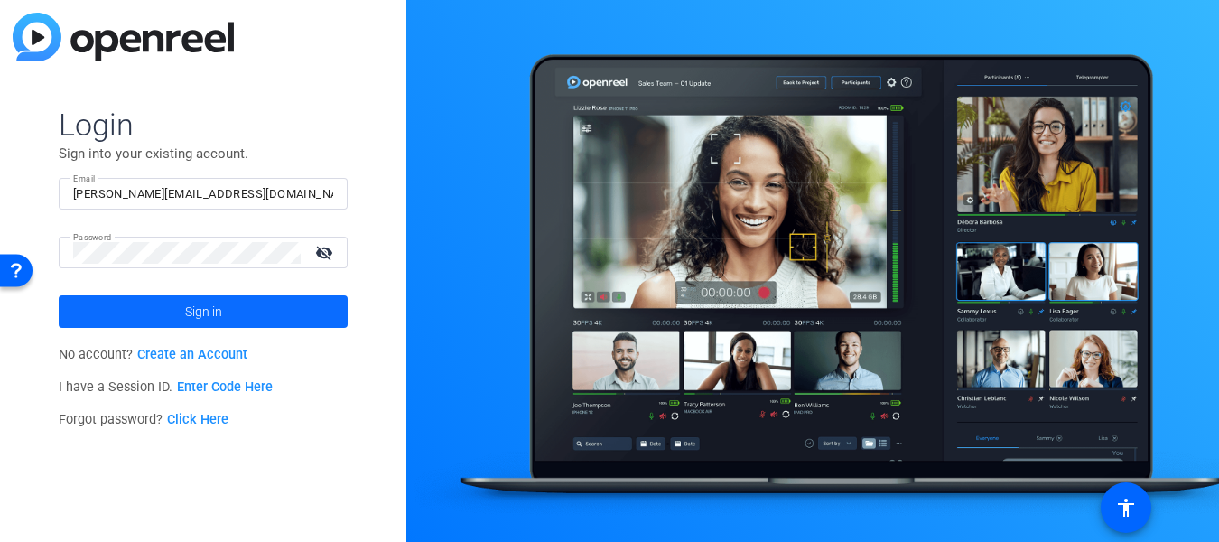
click at [124, 312] on span at bounding box center [203, 311] width 289 height 43
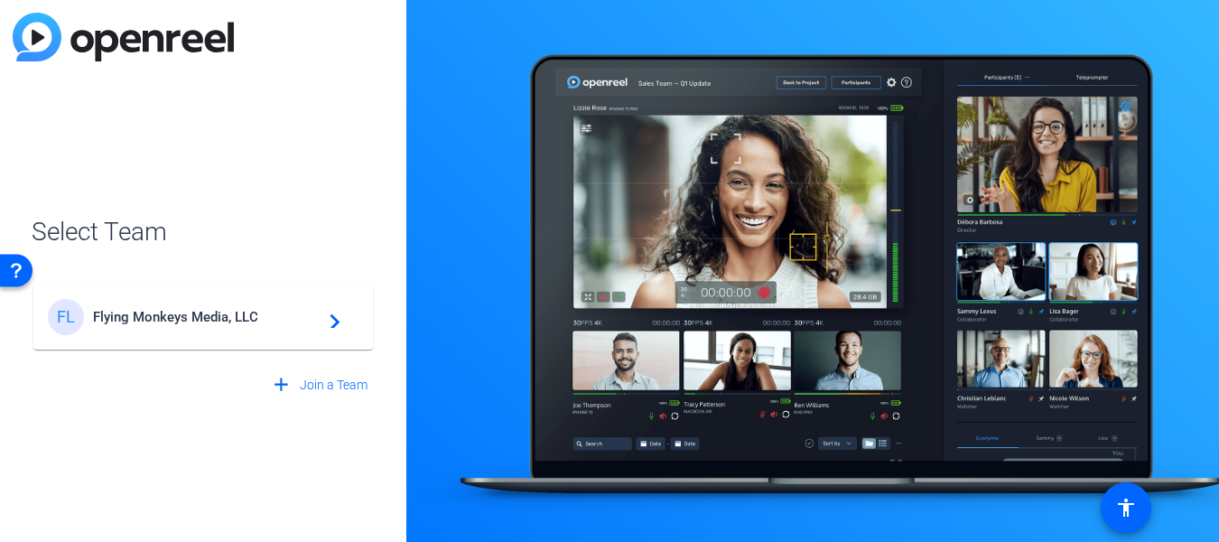
click at [124, 312] on span "Flying Monkeys Media, LLC" at bounding box center [206, 317] width 226 height 16
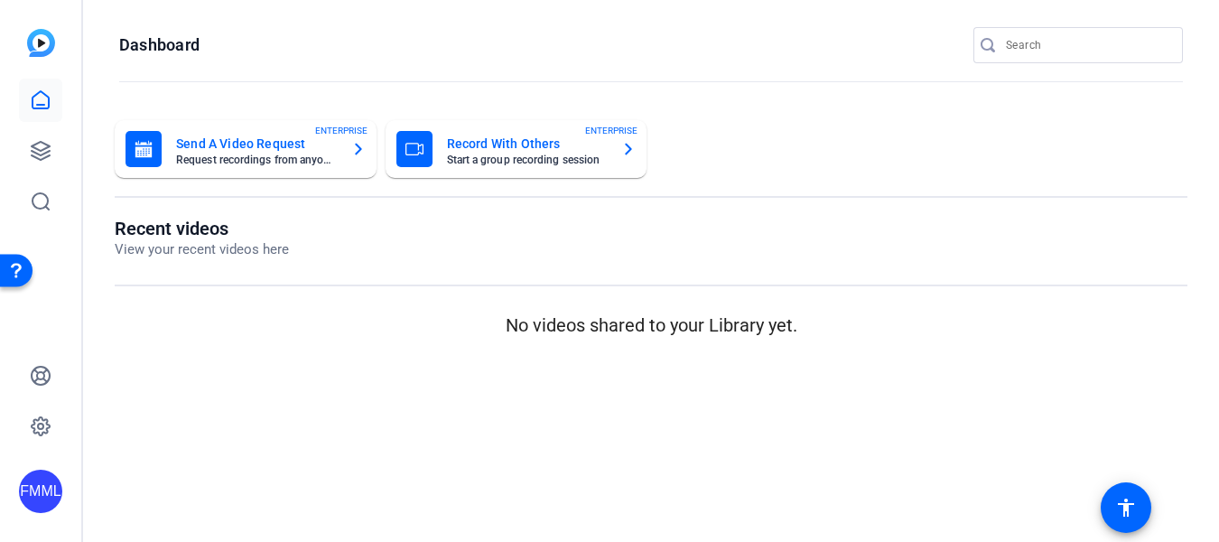
click at [470, 158] on mat-card-subtitle "Start a group recording session" at bounding box center [527, 159] width 161 height 11
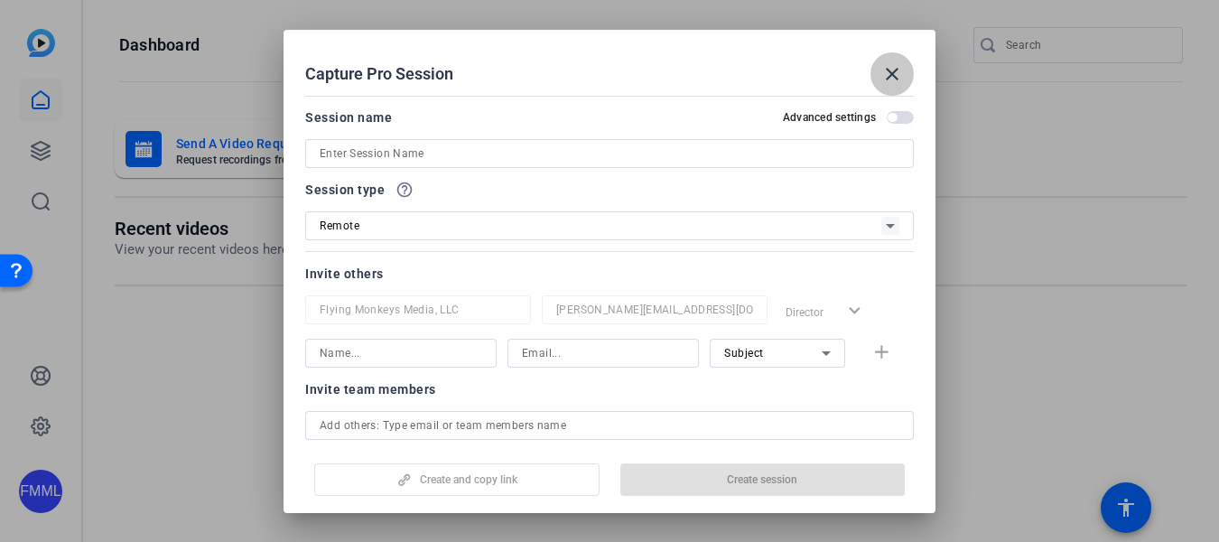
click at [905, 64] on span at bounding box center [892, 73] width 43 height 43
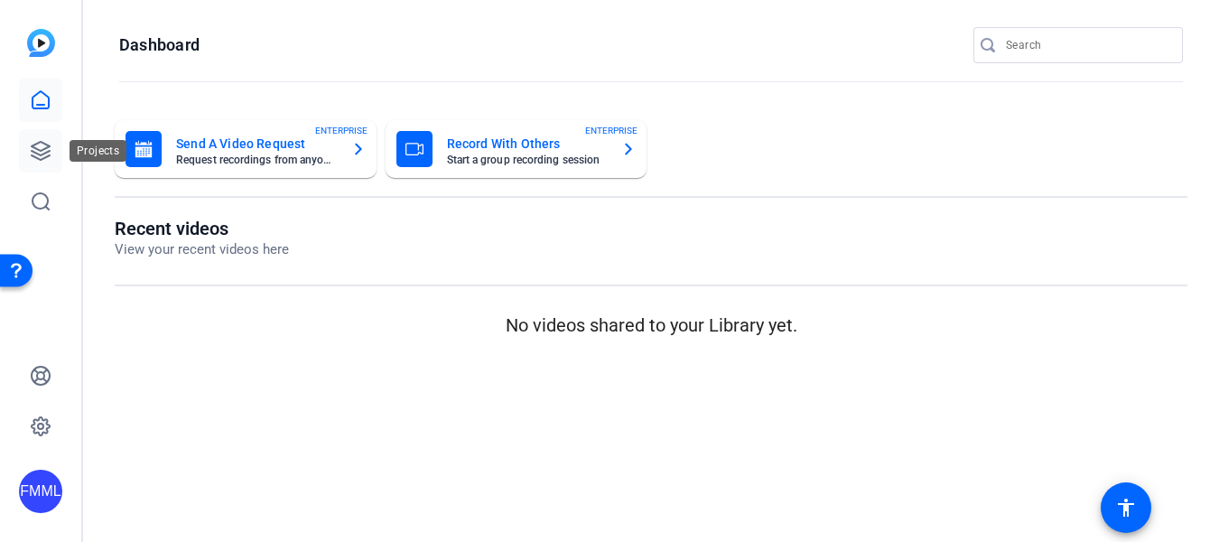
click at [37, 144] on icon at bounding box center [41, 151] width 22 height 22
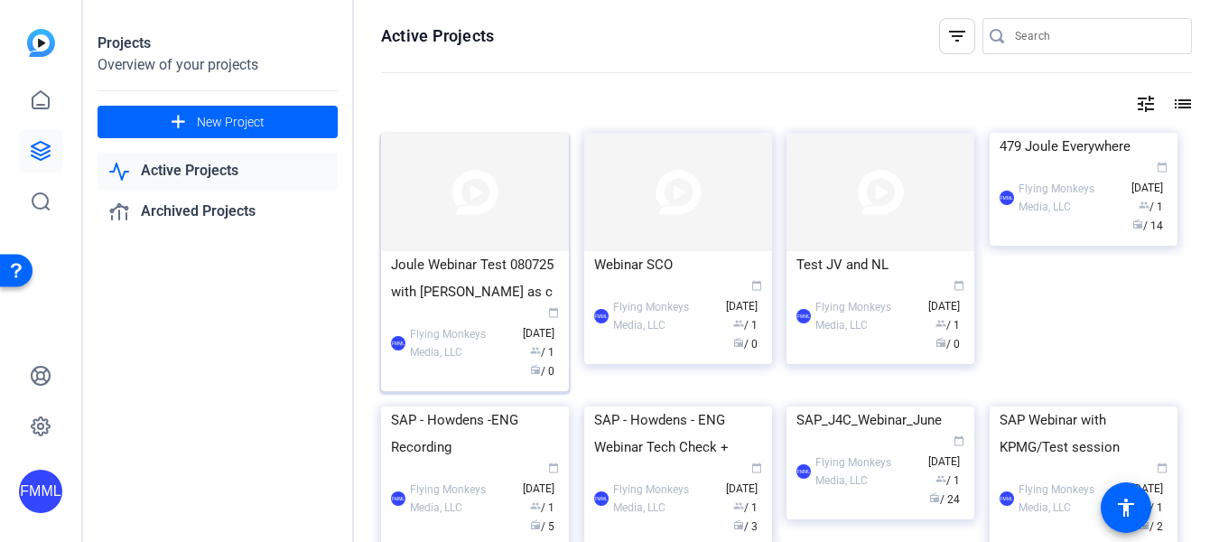
click at [457, 293] on div "Joule Webinar Test 080725 with [PERSON_NAME] as c" at bounding box center [475, 278] width 168 height 54
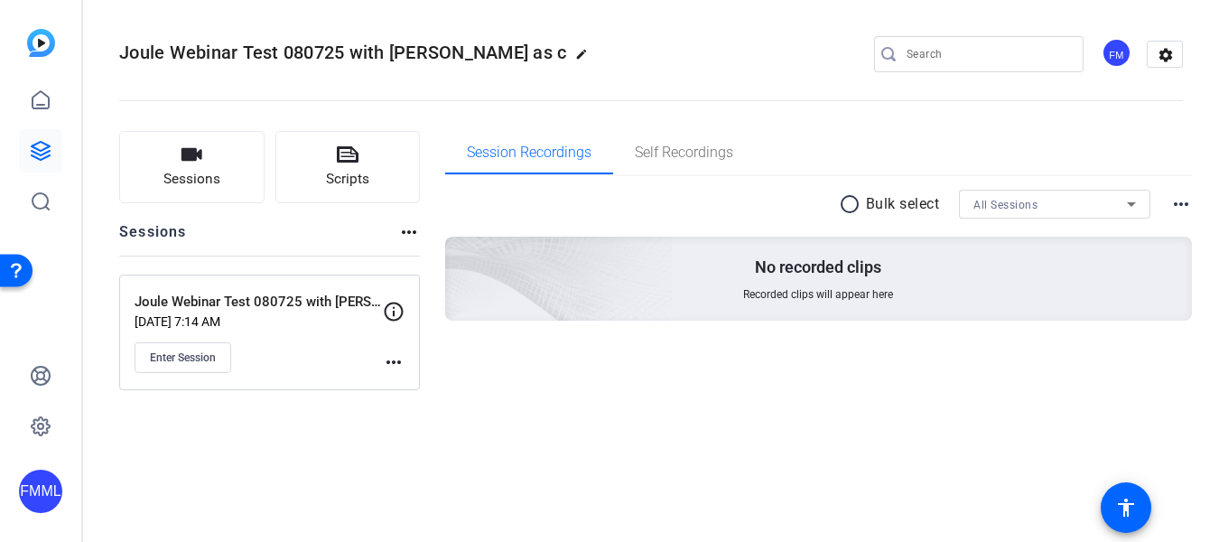
click at [401, 362] on mat-icon "more_horiz" at bounding box center [394, 362] width 22 height 22
click at [411, 384] on span "Edit Session" at bounding box center [438, 388] width 82 height 22
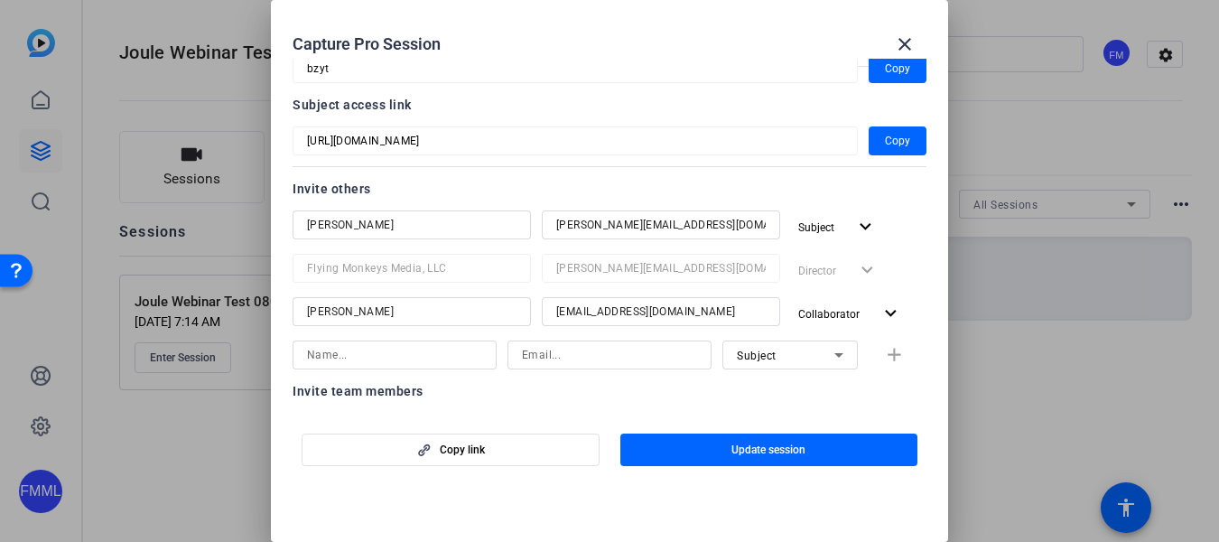
scroll to position [129, 0]
click at [397, 362] on input at bounding box center [394, 353] width 175 height 22
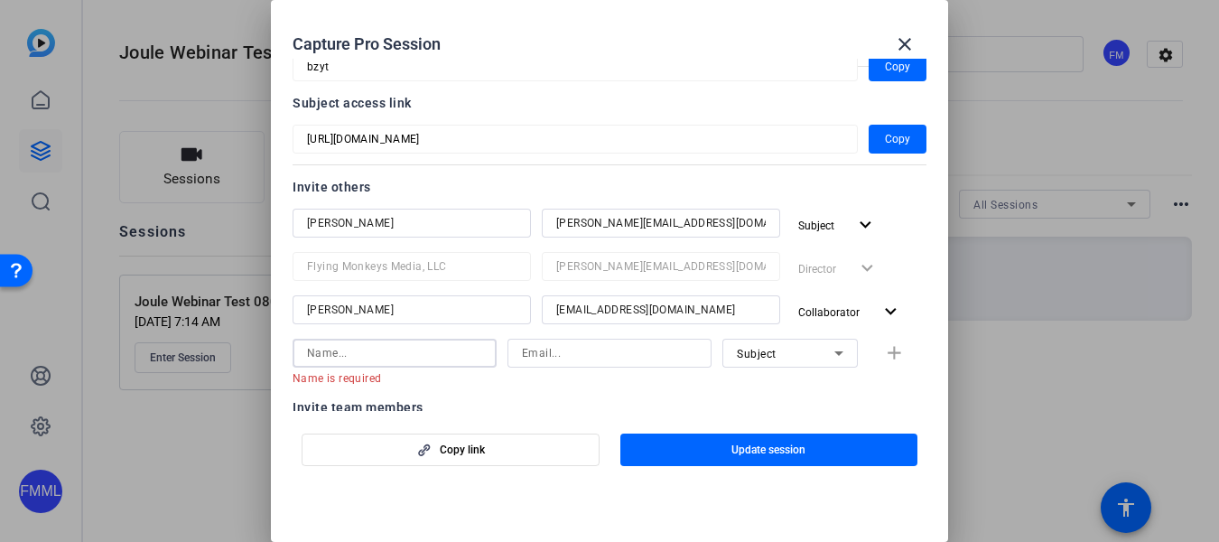
click at [340, 358] on input at bounding box center [394, 353] width 175 height 22
click at [559, 349] on input at bounding box center [609, 353] width 175 height 22
paste input "[PERSON_NAME][EMAIL_ADDRESS][PERSON_NAME][DOMAIN_NAME]"
type input "[PERSON_NAME][EMAIL_ADDRESS][PERSON_NAME][DOMAIN_NAME]"
click at [395, 345] on input at bounding box center [394, 353] width 175 height 22
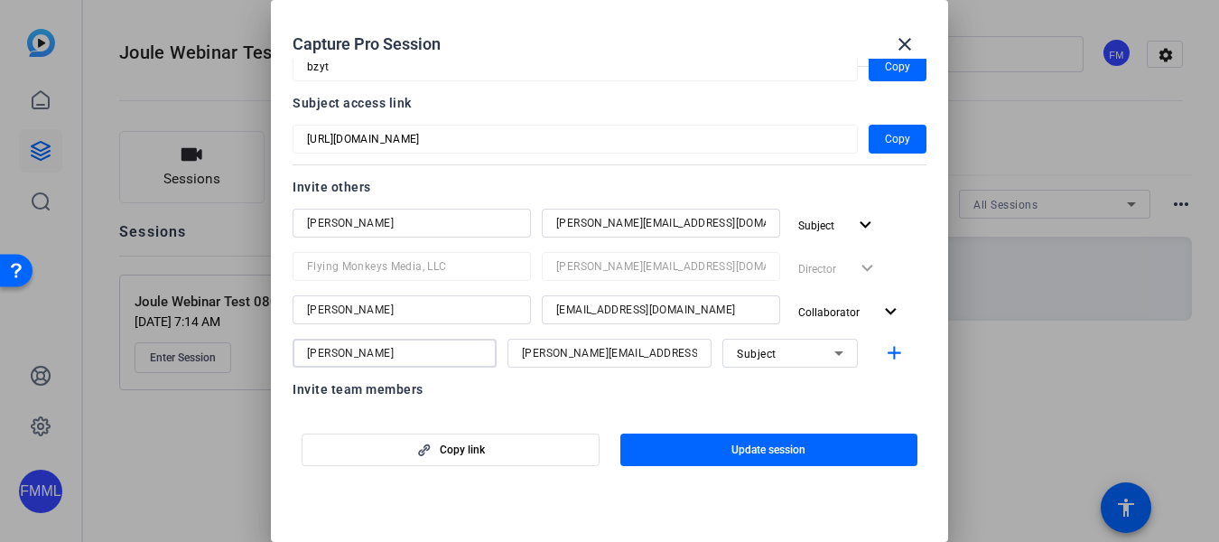
type input "[PERSON_NAME]"
click at [813, 353] on div "Subject" at bounding box center [786, 353] width 98 height 23
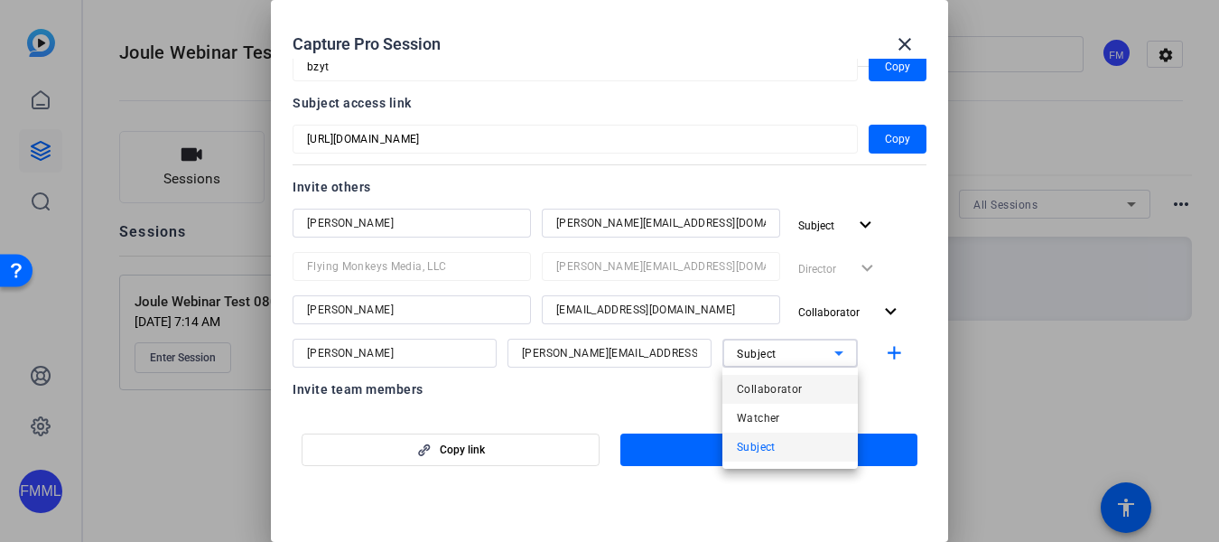
click at [795, 388] on span "Collaborator" at bounding box center [770, 389] width 66 height 22
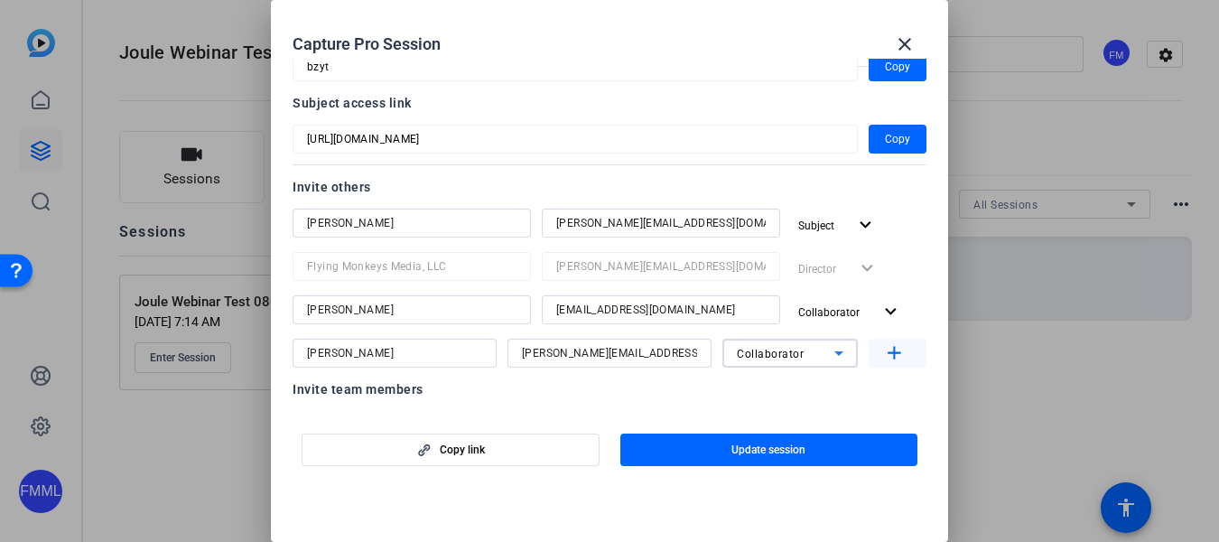
click at [898, 354] on mat-icon "add" at bounding box center [894, 353] width 23 height 23
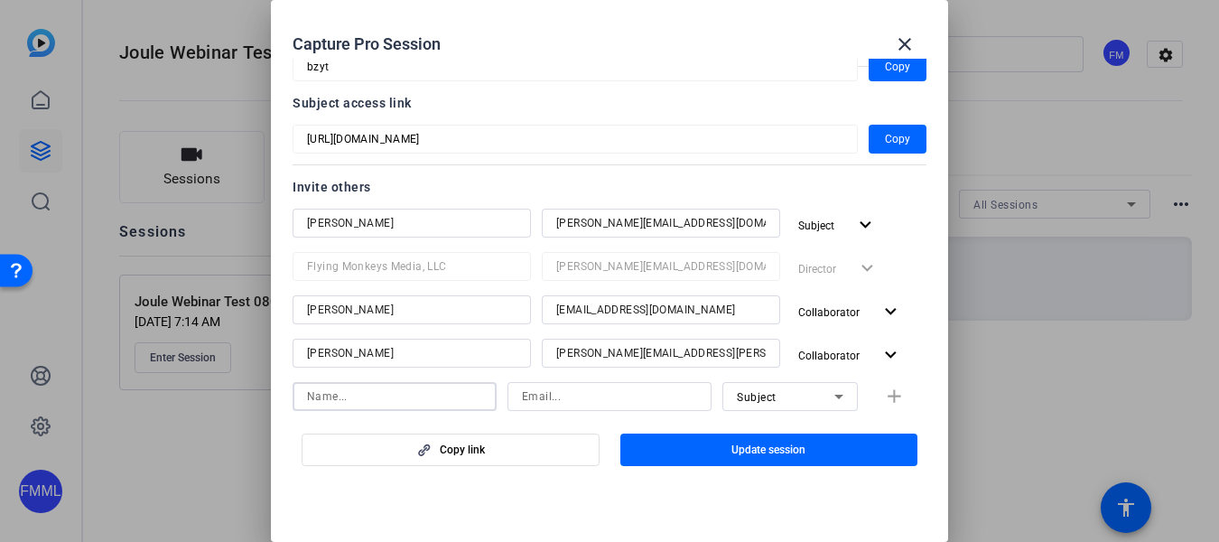
click at [397, 396] on input at bounding box center [394, 397] width 175 height 22
type input "[PERSON_NAME] (back up)"
click at [559, 397] on input at bounding box center [609, 397] width 175 height 22
type input "[PERSON_NAME][EMAIL_ADDRESS][PERSON_NAME][DOMAIN_NAME]"
click at [784, 415] on mat-dialog-actions "Copy link Update session" at bounding box center [609, 447] width 677 height 72
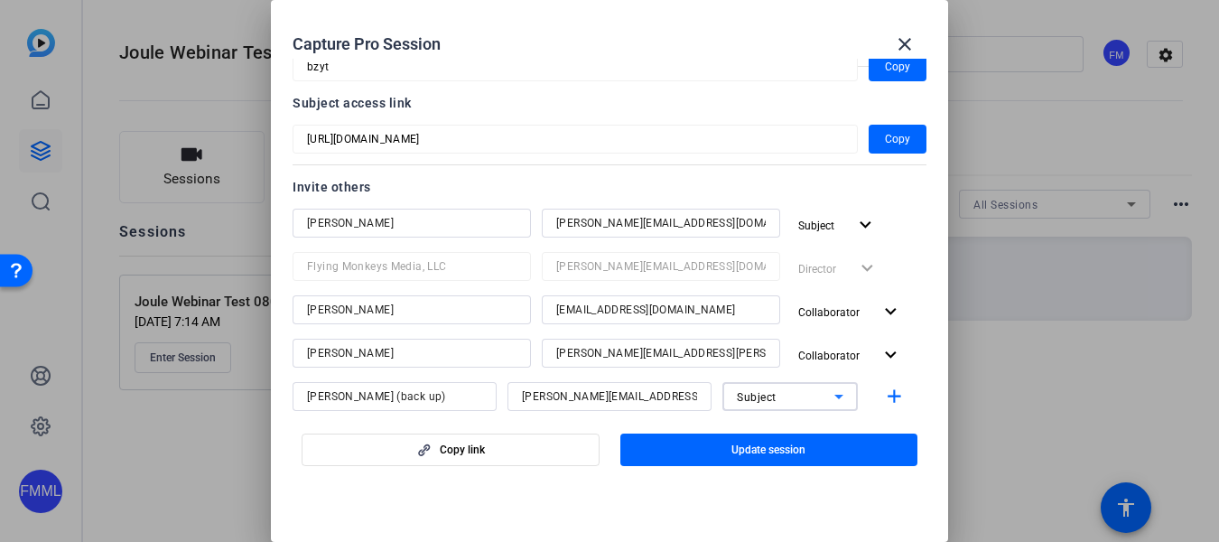
click at [782, 405] on div "Subject" at bounding box center [786, 397] width 98 height 23
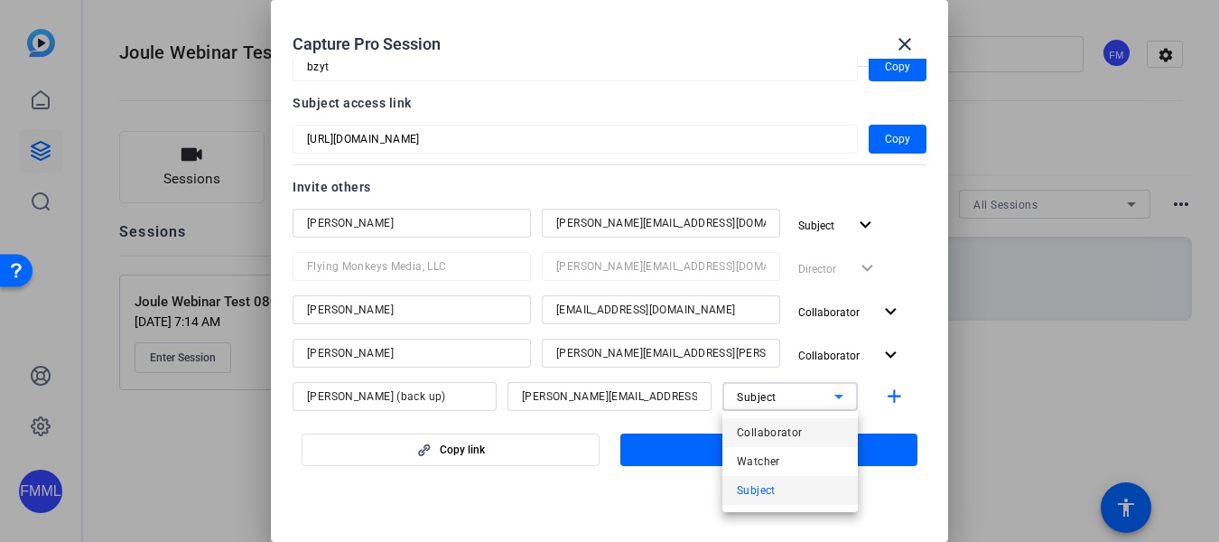
click at [779, 431] on span "Collaborator" at bounding box center [770, 433] width 66 height 22
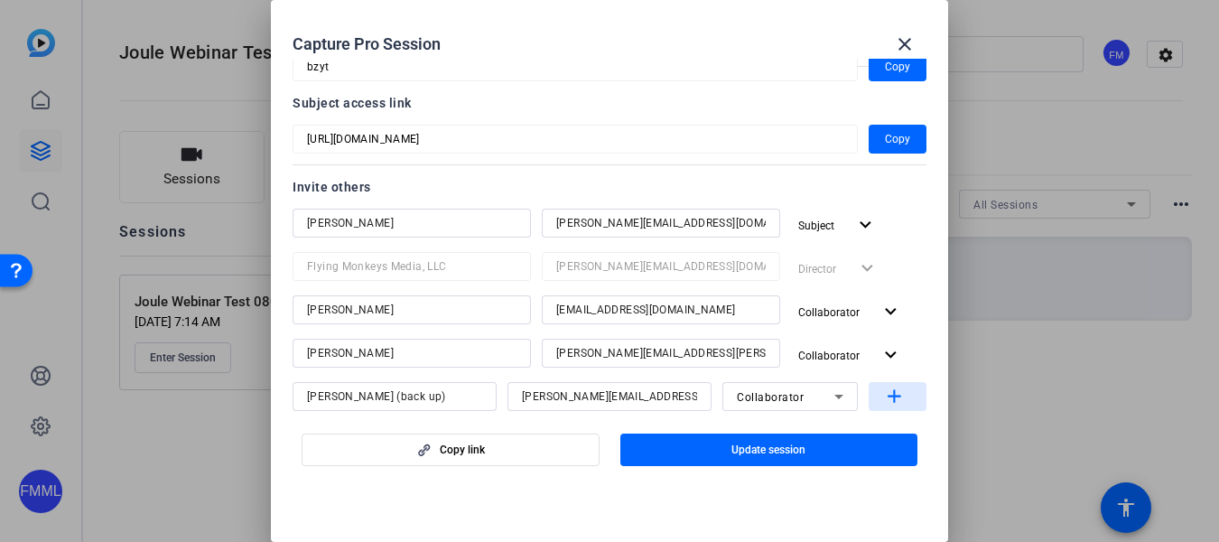
click at [899, 391] on mat-icon "add" at bounding box center [894, 397] width 23 height 23
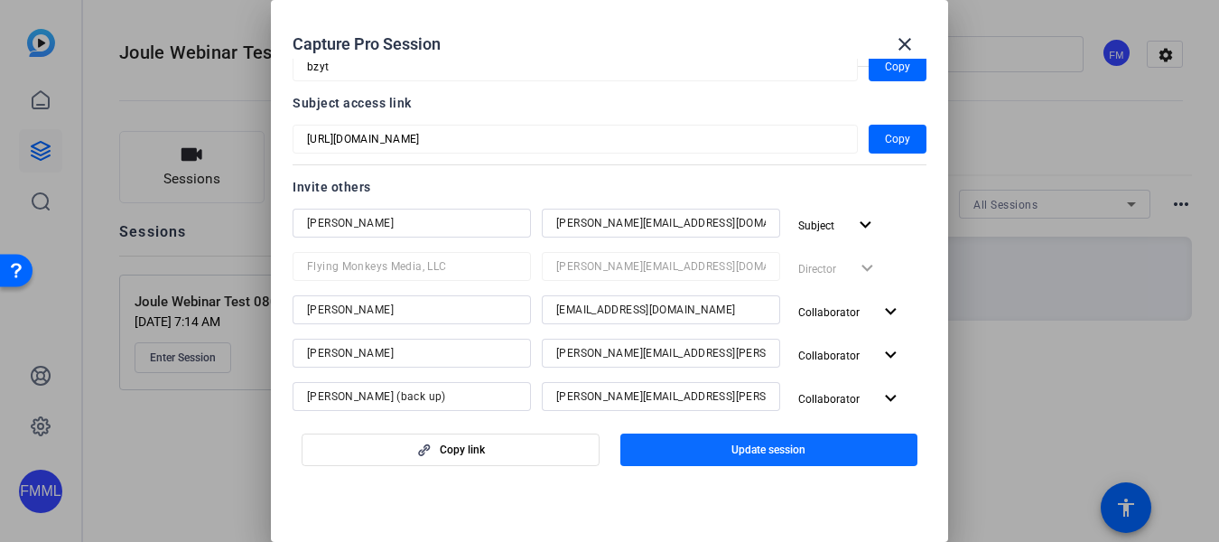
click at [791, 449] on span "Update session" at bounding box center [769, 450] width 74 height 14
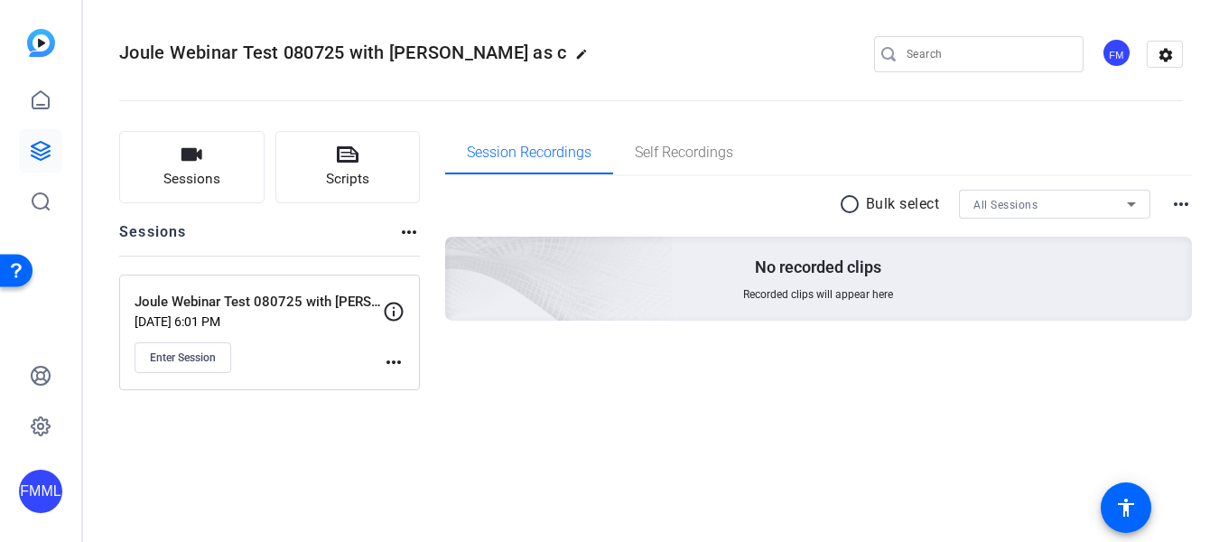
click at [389, 358] on mat-icon "more_horiz" at bounding box center [394, 362] width 22 height 22
click at [404, 386] on span "Edit Session" at bounding box center [438, 388] width 82 height 22
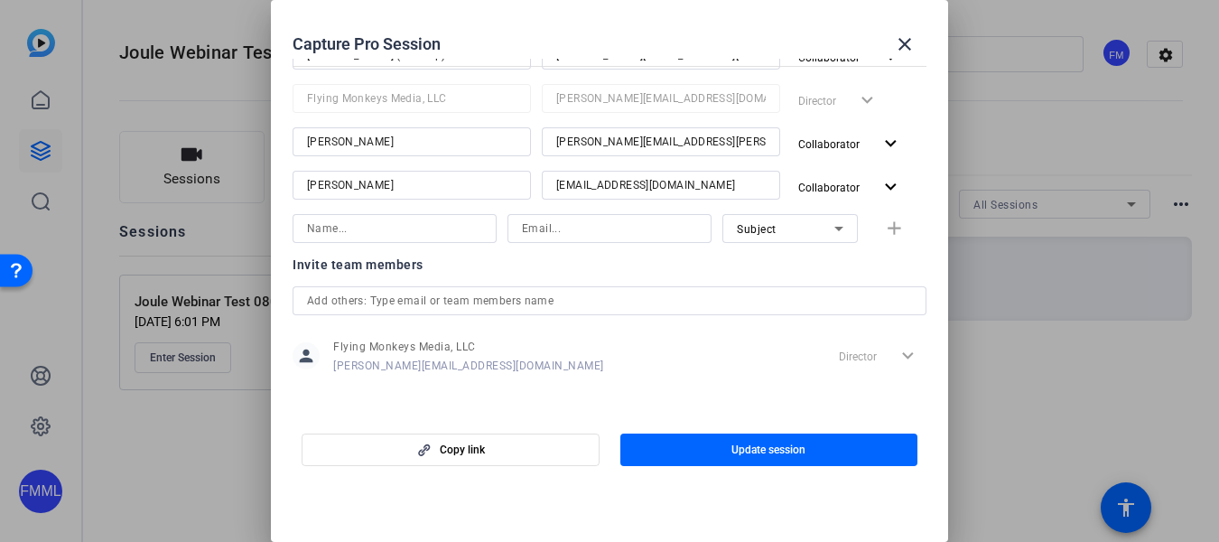
scroll to position [0, 0]
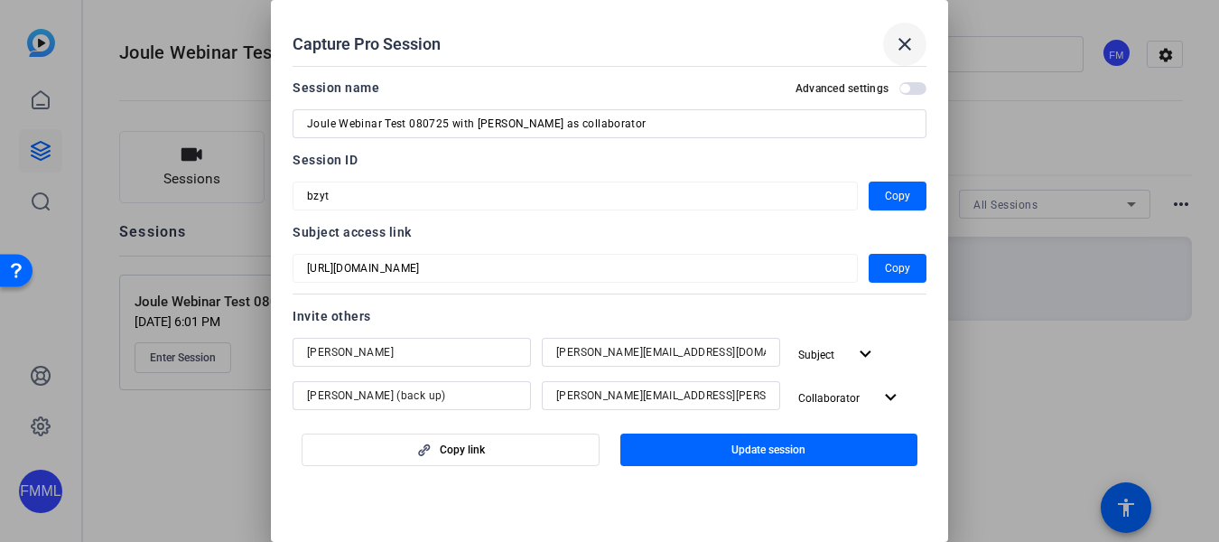
click at [908, 38] on mat-icon "close" at bounding box center [905, 44] width 22 height 22
